Goal: Transaction & Acquisition: Purchase product/service

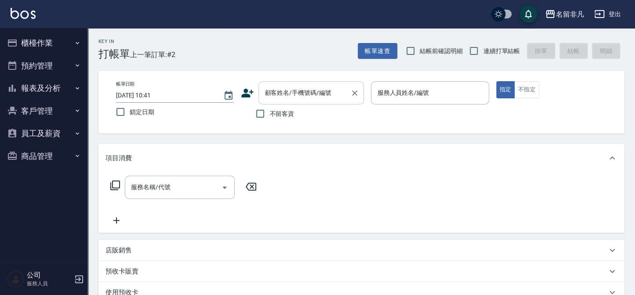
click at [292, 101] on div "顧客姓名/手機號碼/編號" at bounding box center [310, 92] width 105 height 23
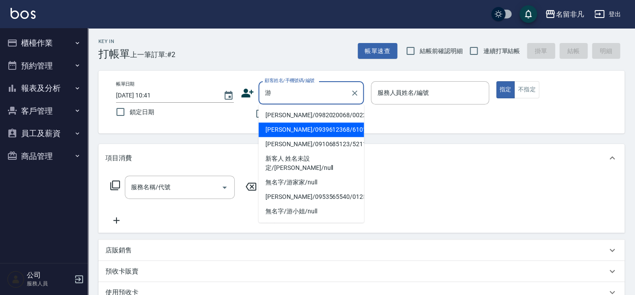
click at [304, 128] on li "[PERSON_NAME]/0939612368/610105" at bounding box center [310, 130] width 105 height 15
type input "[PERSON_NAME]/0939612368/610105"
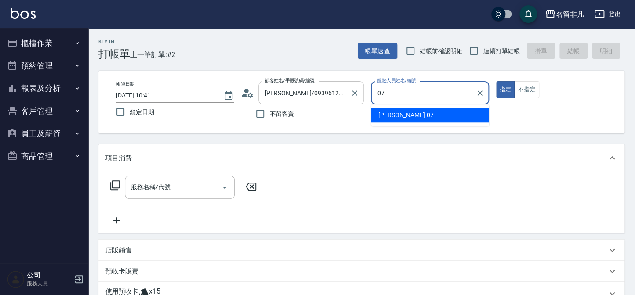
type input "[PERSON_NAME]-07"
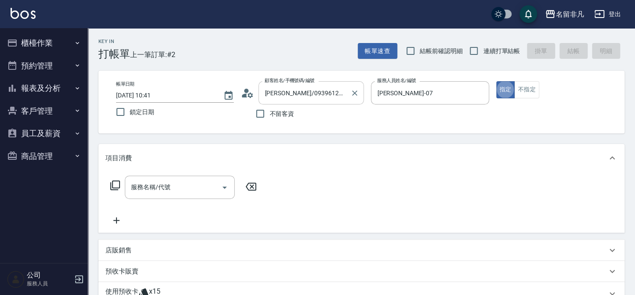
type button "true"
click at [180, 200] on div "服務名稱/代號 服務名稱/代號" at bounding box center [183, 201] width 156 height 50
click at [179, 186] on input "服務名稱/代號" at bounding box center [173, 187] width 89 height 15
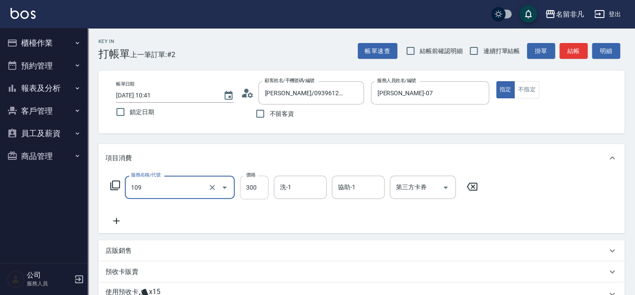
type input "洗髮卷(109)"
click at [264, 197] on input "300" at bounding box center [254, 188] width 29 height 24
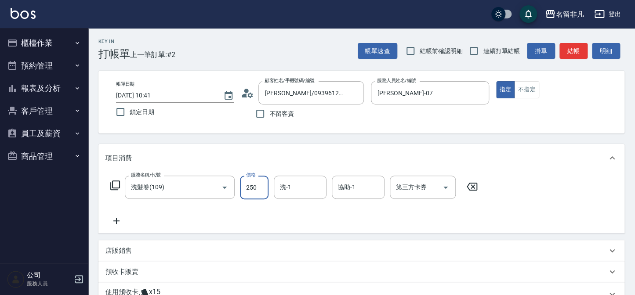
type input "250"
click at [407, 182] on div "第三方卡券 第三方卡券" at bounding box center [423, 187] width 66 height 23
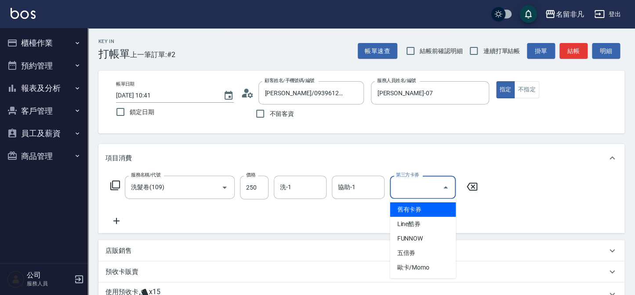
click at [429, 214] on span "舊有卡券" at bounding box center [423, 210] width 66 height 15
type input "舊有卡券"
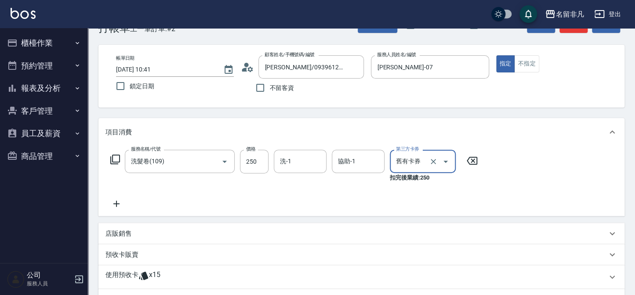
scroll to position [40, 0]
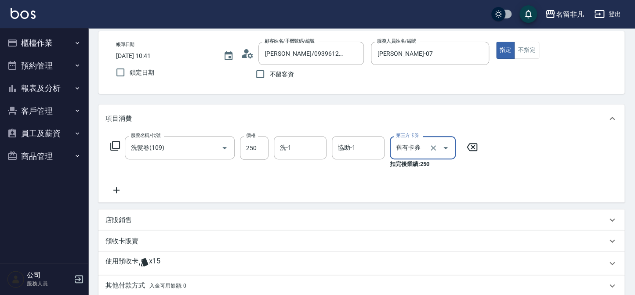
click at [113, 190] on icon at bounding box center [116, 190] width 22 height 11
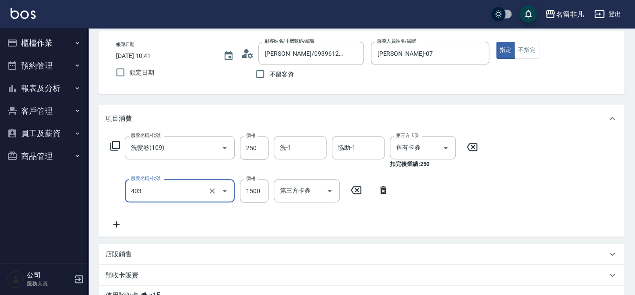
type input "染髮(403)"
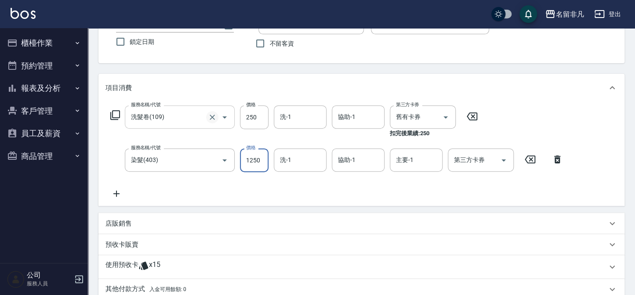
scroll to position [80, 0]
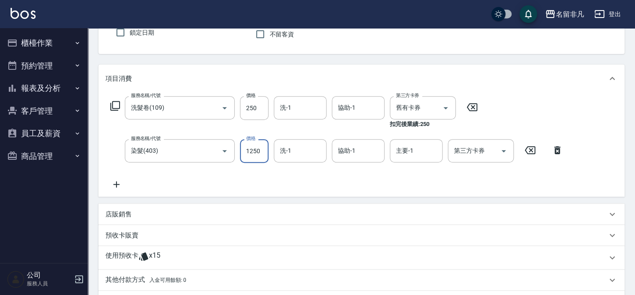
type input "1250"
click at [111, 185] on icon at bounding box center [116, 184] width 22 height 11
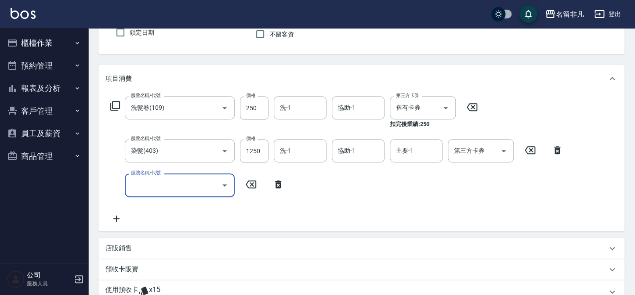
click at [163, 191] on input "服務名稱/代號" at bounding box center [173, 185] width 89 height 15
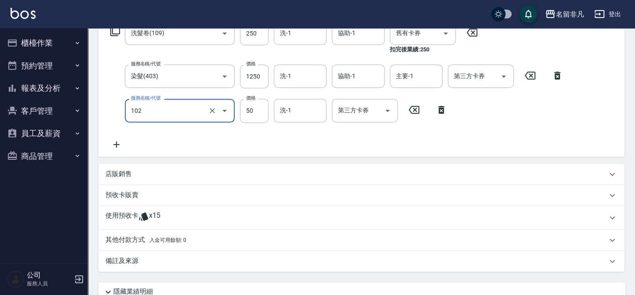
scroll to position [160, 0]
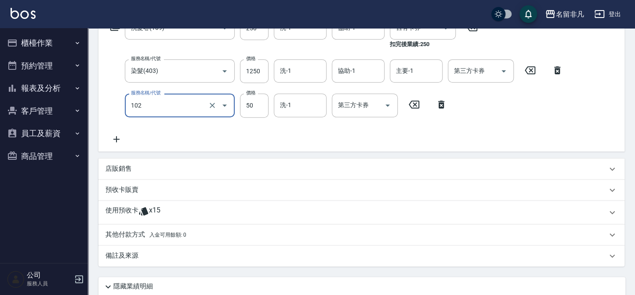
type input "+精油(102)"
click at [113, 166] on p "店販銷售" at bounding box center [118, 168] width 26 height 9
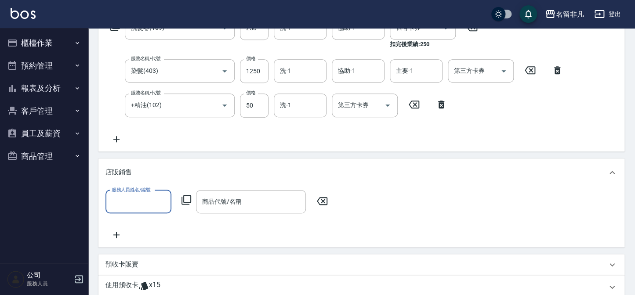
scroll to position [0, 0]
type input "[PERSON_NAME]-07"
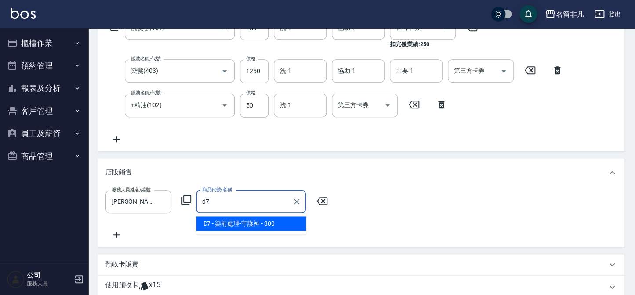
type input "染前處理-守護神"
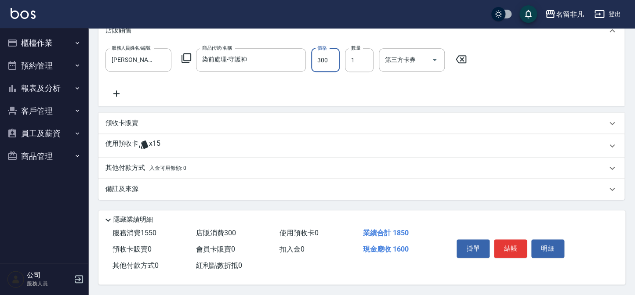
scroll to position [303, 0]
click at [508, 249] on button "結帳" at bounding box center [510, 249] width 33 height 18
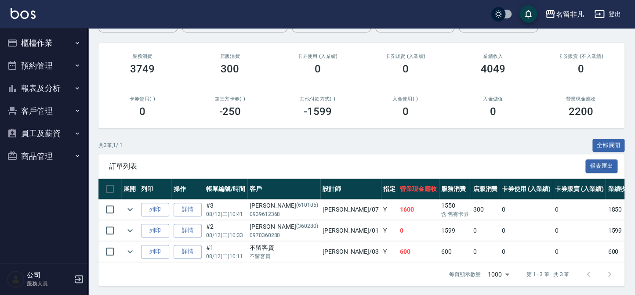
scroll to position [100, 0]
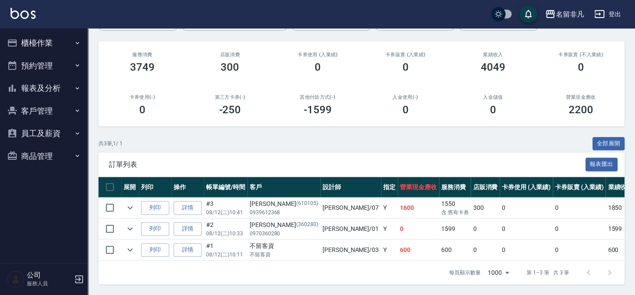
click at [158, 198] on td "列印" at bounding box center [155, 208] width 33 height 21
click at [160, 201] on button "列印" at bounding box center [155, 208] width 28 height 14
click at [126, 225] on icon "expand row" at bounding box center [130, 229] width 11 height 11
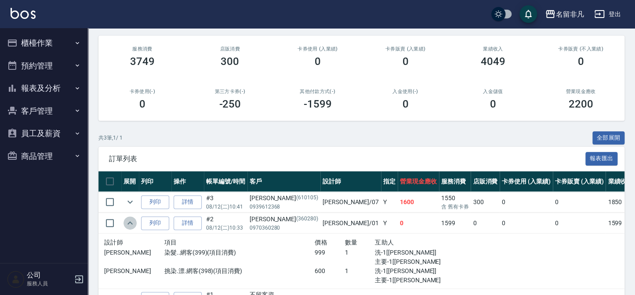
click at [126, 225] on icon "expand row" at bounding box center [130, 223] width 11 height 11
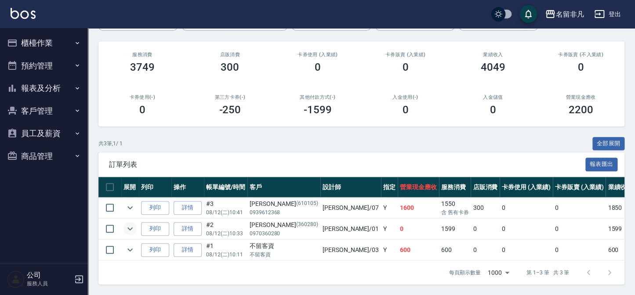
click at [50, 48] on button "櫃檯作業" at bounding box center [44, 43] width 81 height 23
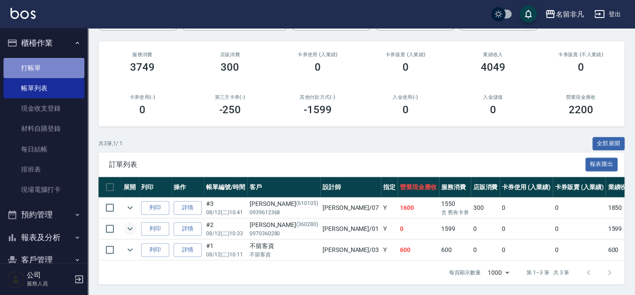
click at [54, 69] on link "打帳單" at bounding box center [44, 68] width 81 height 20
